Goal: Navigation & Orientation: Go to known website

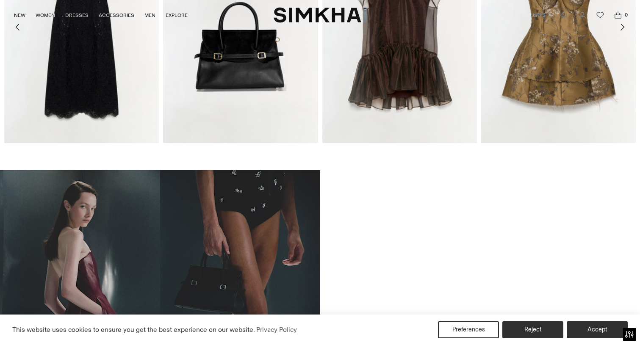
scroll to position [487, 0]
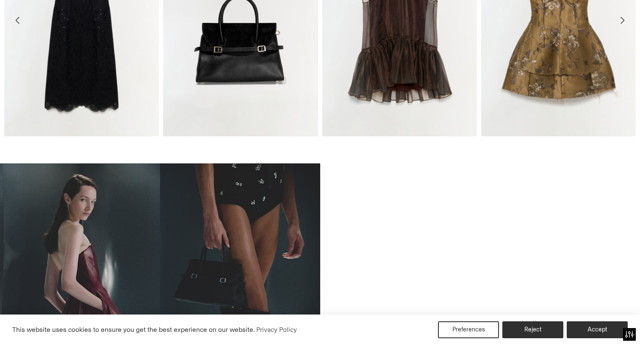
click at [479, 56] on html "Press Option+1 for screen-reader mode, Option+0 to cancel Accessibility Screen-…" at bounding box center [320, 172] width 640 height 345
click at [477, 56] on html "Press Option+1 for screen-reader mode, Option+0 to cancel Accessibility Screen-…" at bounding box center [320, 172] width 640 height 345
drag, startPoint x: 0, startPoint y: 0, endPoint x: 477, endPoint y: 54, distance: 479.9
click at [477, 54] on html "Accessibility Screen-Reader Guide, Feedback, and Issue Reporting | New window T…" at bounding box center [320, 172] width 640 height 345
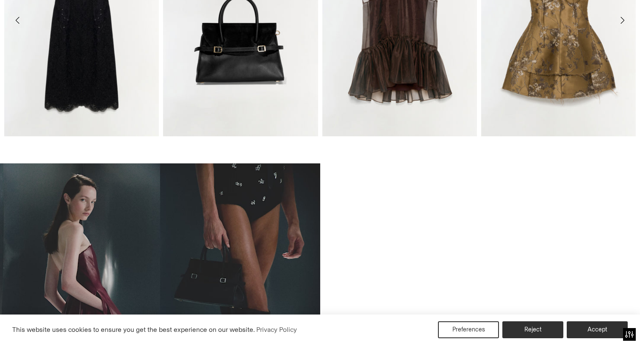
click at [253, 231] on html "Accessibility Screen-Reader Guide, Feedback, and Issue Reporting | New window T…" at bounding box center [320, 172] width 640 height 345
click at [479, 55] on html "Accessibility Screen-Reader Guide, Feedback, and Issue Reporting | New window T…" at bounding box center [320, 172] width 640 height 345
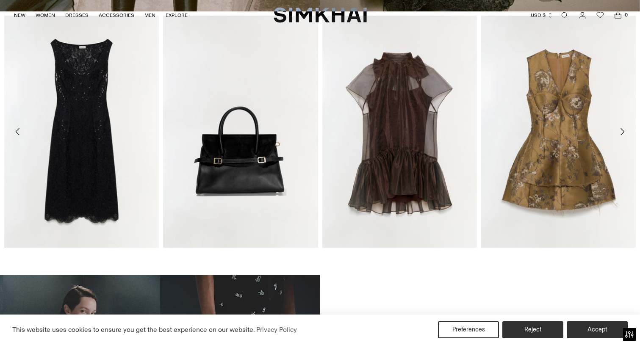
scroll to position [409, 0]
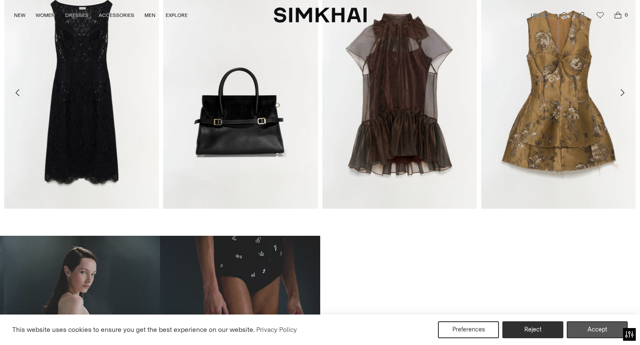
click at [587, 328] on button "Accept" at bounding box center [597, 330] width 61 height 17
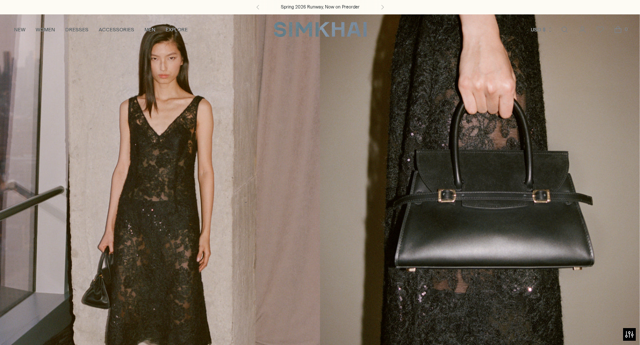
scroll to position [0, 0]
